Goal: Submit feedback/report problem

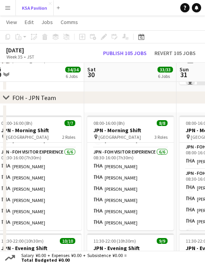
scroll to position [16, 0]
